Goal: Task Accomplishment & Management: Manage account settings

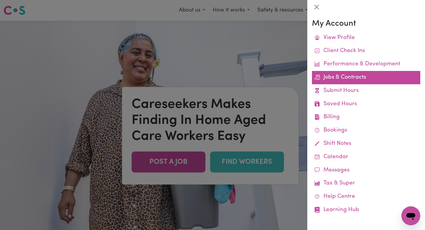
click at [340, 77] on link "Jobs & Contracts" at bounding box center [366, 77] width 108 height 13
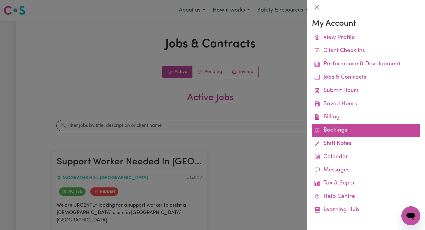
click at [328, 128] on link "Bookings" at bounding box center [366, 130] width 108 height 13
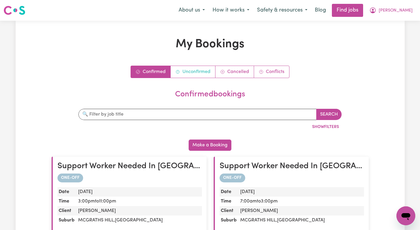
click at [199, 69] on link "Unconfirmed" at bounding box center [193, 72] width 45 height 12
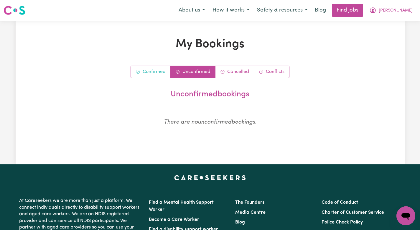
click at [158, 73] on link "Confirmed" at bounding box center [151, 72] width 40 height 12
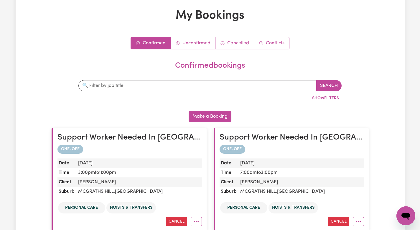
scroll to position [18, 0]
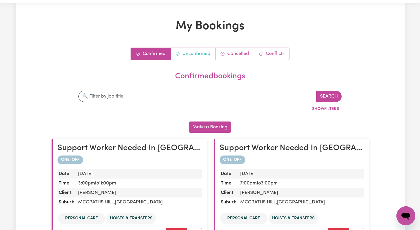
click at [200, 54] on link "Unconfirmed" at bounding box center [193, 54] width 45 height 12
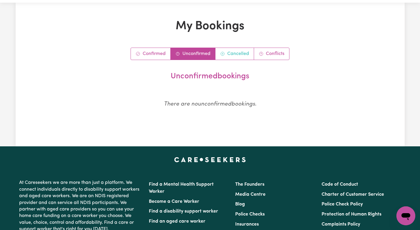
click at [228, 57] on link "Cancelled" at bounding box center [235, 54] width 39 height 12
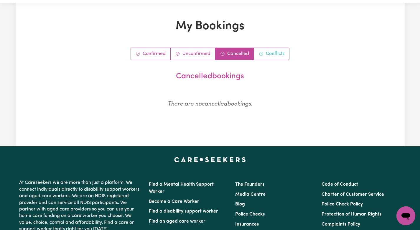
click at [264, 54] on link "Conflicts" at bounding box center [271, 54] width 35 height 12
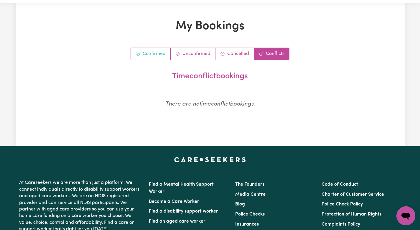
click at [156, 52] on link "Confirmed" at bounding box center [151, 54] width 40 height 12
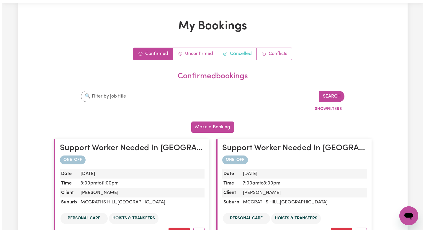
scroll to position [0, 0]
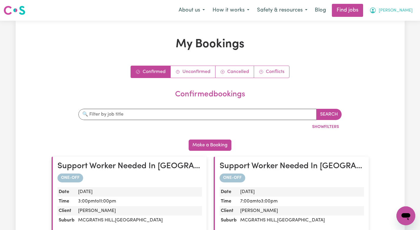
click at [396, 10] on button "[PERSON_NAME]" at bounding box center [391, 10] width 51 height 12
click at [388, 25] on link "My Account" at bounding box center [393, 22] width 47 height 11
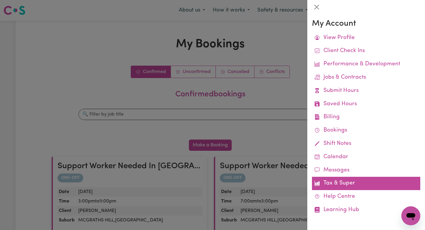
scroll to position [1, 0]
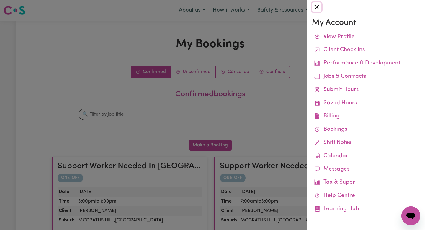
click at [316, 7] on button "Close" at bounding box center [316, 6] width 9 height 9
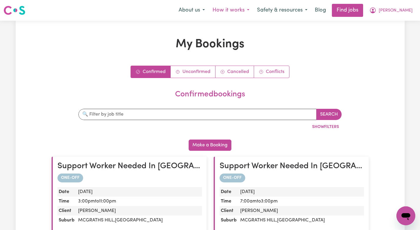
click at [248, 10] on button "How it works" at bounding box center [231, 10] width 45 height 12
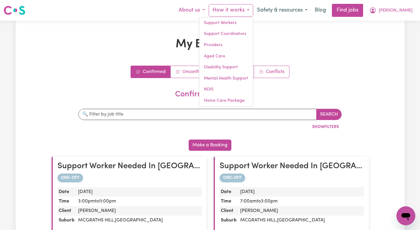
click at [204, 8] on button "About us" at bounding box center [192, 10] width 34 height 12
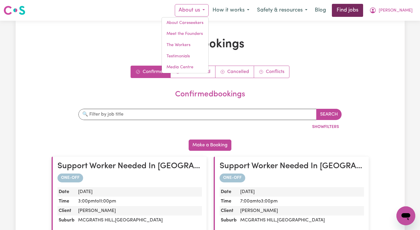
click at [363, 12] on link "Find jobs" at bounding box center [347, 10] width 31 height 13
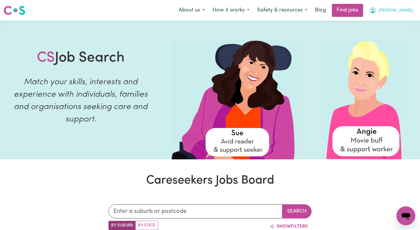
click at [398, 13] on span "[PERSON_NAME]" at bounding box center [396, 10] width 34 height 6
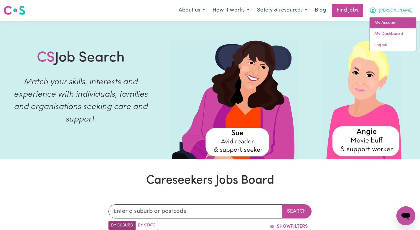
click at [387, 25] on link "My Account" at bounding box center [393, 22] width 47 height 11
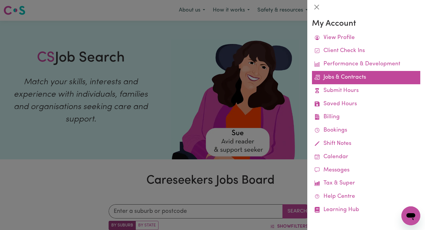
click at [347, 73] on link "Jobs & Contracts" at bounding box center [366, 77] width 108 height 13
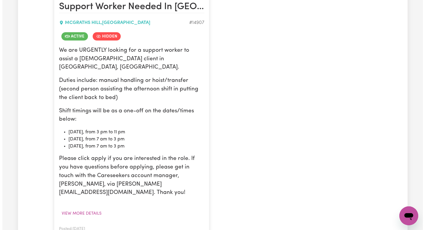
scroll to position [156, 0]
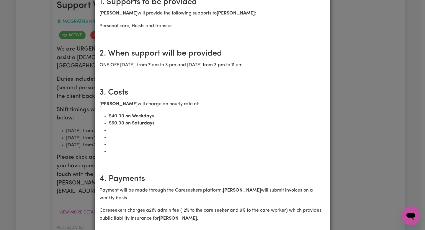
scroll to position [121, 0]
click at [370, 93] on div "Support Worker Needed In [GEOGRAPHIC_DATA], [GEOGRAPHIC_DATA] [DEMOGRAPHIC_DATA…" at bounding box center [212, 115] width 425 height 230
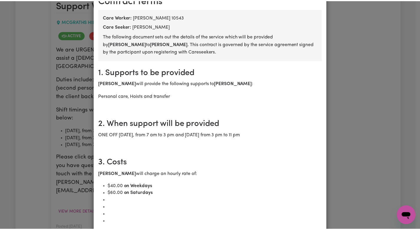
scroll to position [0, 0]
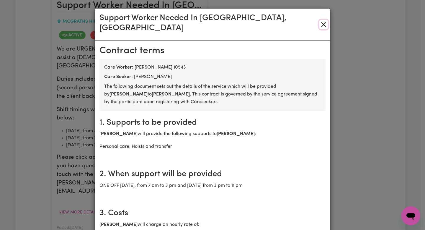
click at [321, 22] on button "Close" at bounding box center [323, 24] width 9 height 9
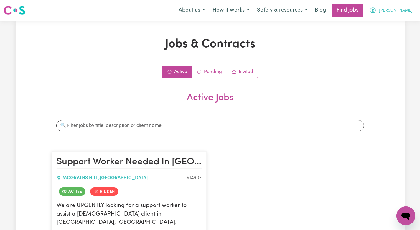
click at [377, 12] on icon "My Account" at bounding box center [373, 10] width 7 height 7
click at [204, 60] on div "Jobs & Contracts Active Pending Invited Active Jobs Search jobs Support Worker …" at bounding box center [210, 229] width 324 height 384
click at [204, 62] on div "Jobs & Contracts Active Pending Invited Active Jobs Search jobs Support Worker …" at bounding box center [210, 229] width 324 height 384
click at [203, 69] on link "Pending" at bounding box center [209, 72] width 35 height 12
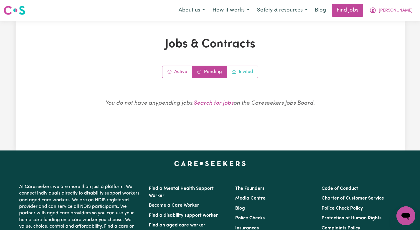
click at [243, 74] on link "Invited" at bounding box center [242, 72] width 31 height 12
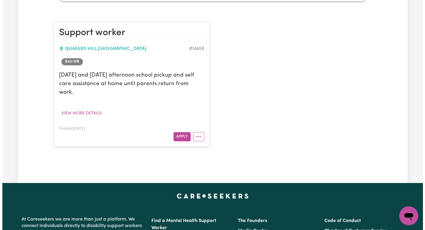
scroll to position [135, 0]
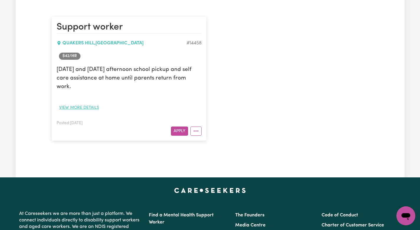
click at [77, 106] on button "View more details" at bounding box center [79, 107] width 45 height 9
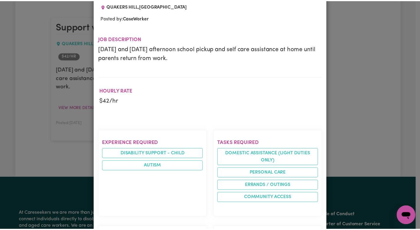
scroll to position [0, 0]
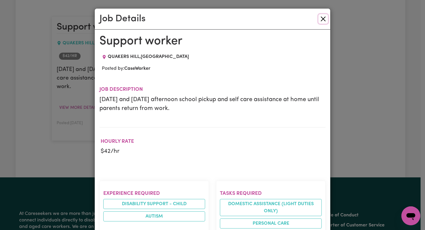
click at [318, 20] on button "Close" at bounding box center [322, 18] width 9 height 9
